Goal: Task Accomplishment & Management: Manage account settings

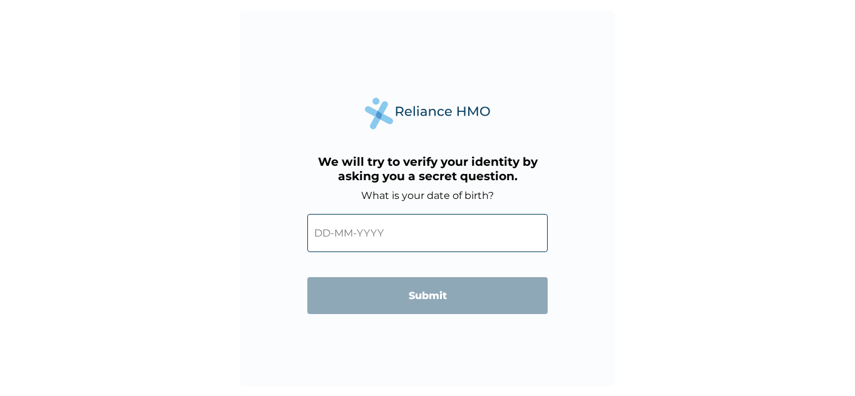
click at [360, 229] on input "text" at bounding box center [427, 233] width 240 height 38
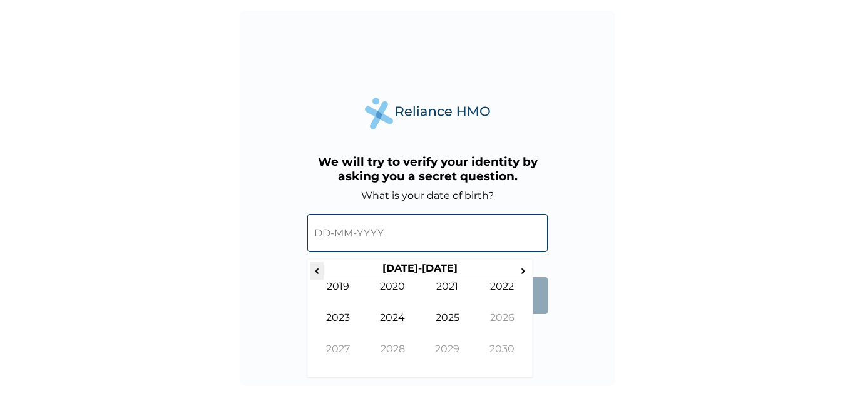
click at [319, 272] on span "‹" at bounding box center [316, 270] width 13 height 16
click at [319, 273] on span "‹" at bounding box center [316, 270] width 13 height 16
click at [521, 270] on span "›" at bounding box center [523, 270] width 14 height 16
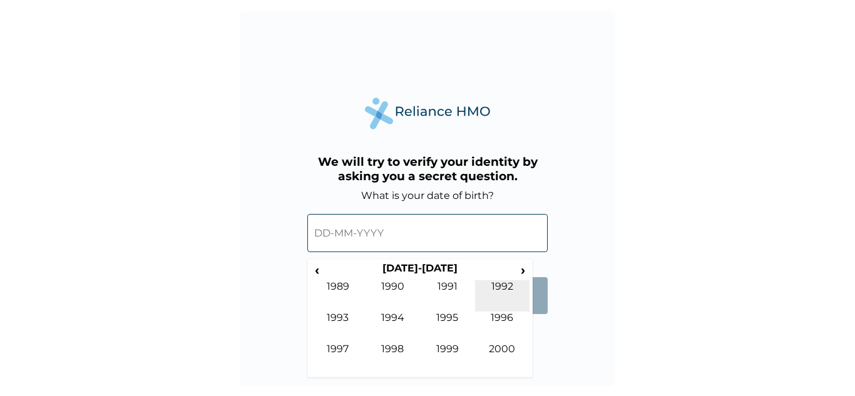
click at [509, 289] on td "1992" at bounding box center [502, 295] width 55 height 31
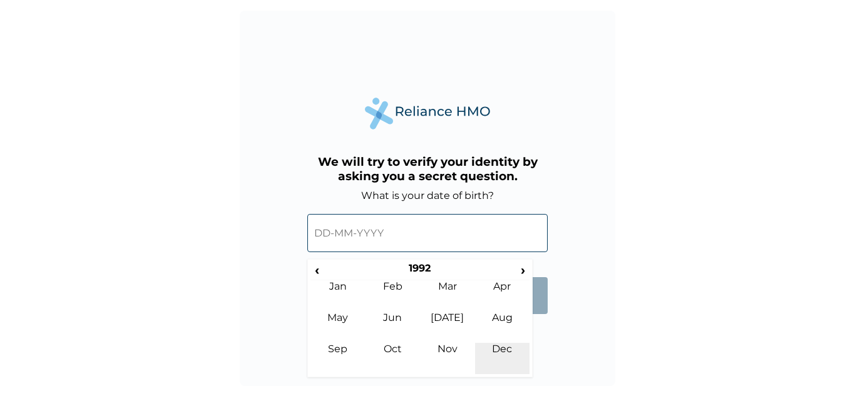
click at [503, 343] on td "Dec" at bounding box center [502, 358] width 55 height 31
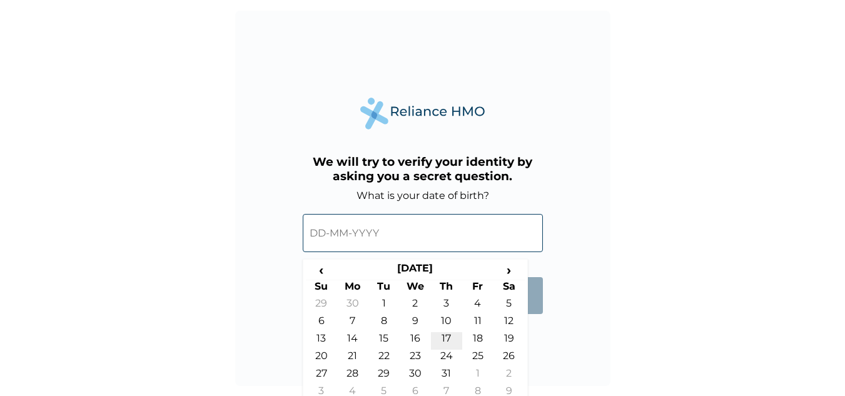
click at [449, 336] on td "17" at bounding box center [446, 341] width 31 height 18
type input "17-12-1992"
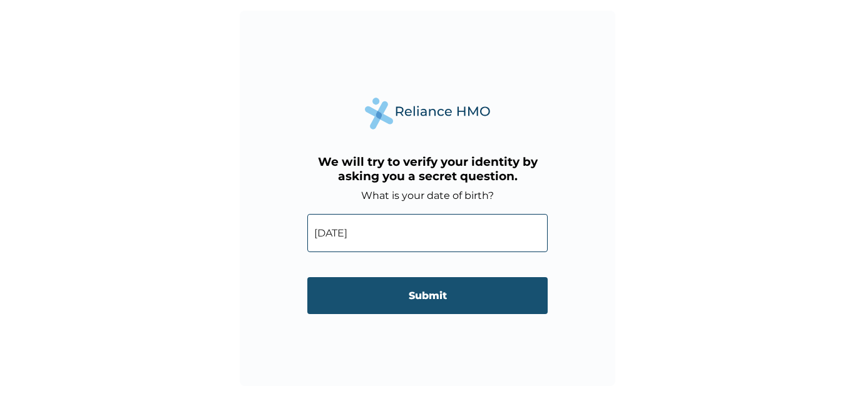
click at [448, 301] on input "Submit" at bounding box center [427, 295] width 240 height 37
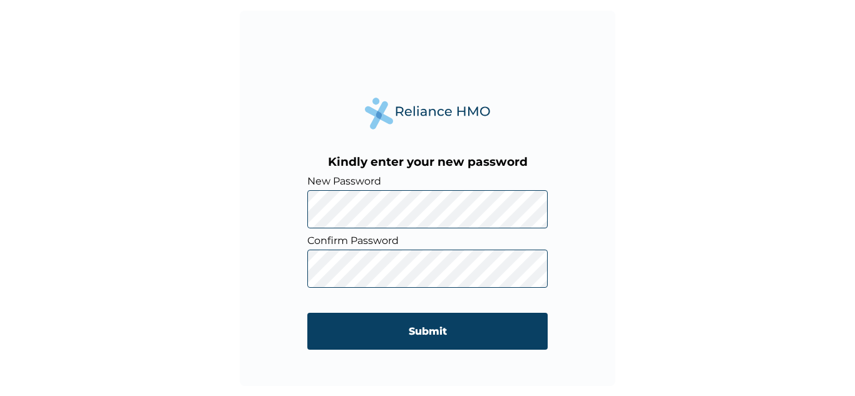
click at [286, 288] on div "Kindly enter your new password New Password Confirm Password Submit" at bounding box center [427, 198] width 375 height 375
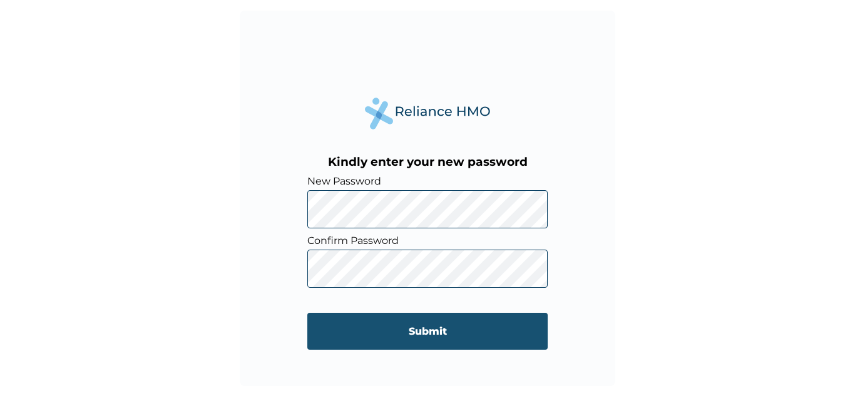
click at [435, 328] on input "Submit" at bounding box center [427, 331] width 240 height 37
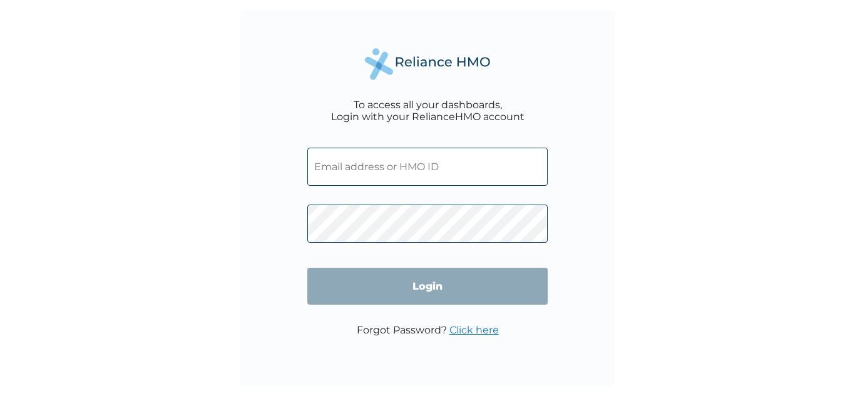
type input "[EMAIL_ADDRESS][DOMAIN_NAME]"
